Goal: Information Seeking & Learning: Learn about a topic

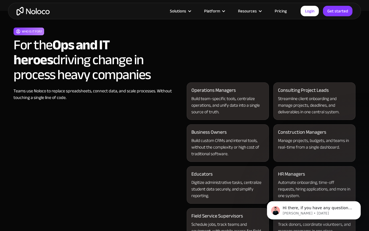
scroll to position [530, 0]
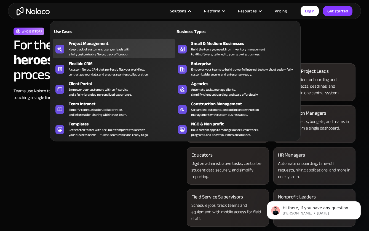
click at [95, 53] on div "Keep track of customers, users, or leads with a fully customizable Noloco back …" at bounding box center [99, 52] width 61 height 10
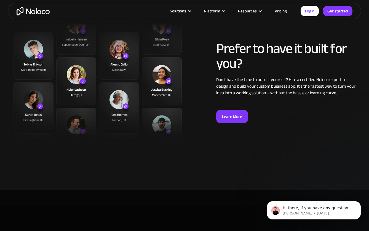
scroll to position [1374, 0]
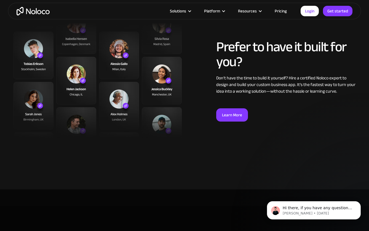
click at [102, 185] on section "Prefer to have it built for you? Don’t have the time to build it yourself? Hire…" at bounding box center [184, 83] width 369 height 211
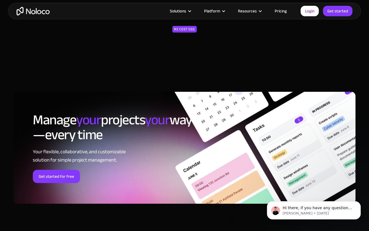
scroll to position [2564, 0]
